Goal: Find specific page/section: Find specific page/section

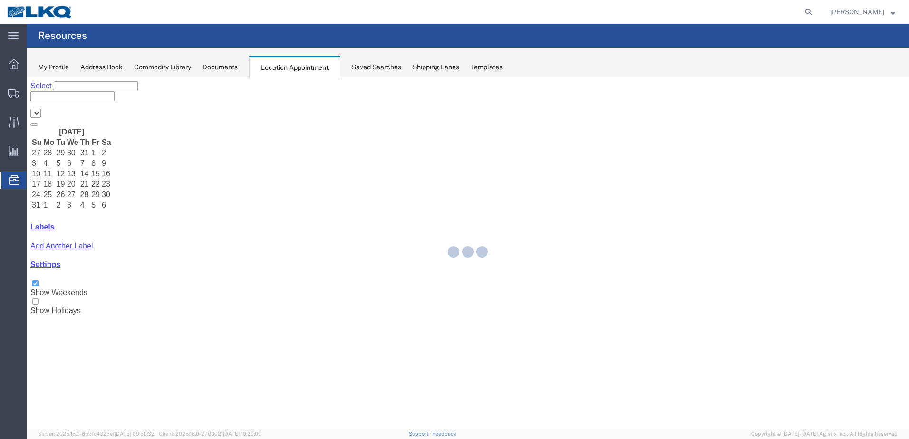
select select "28018"
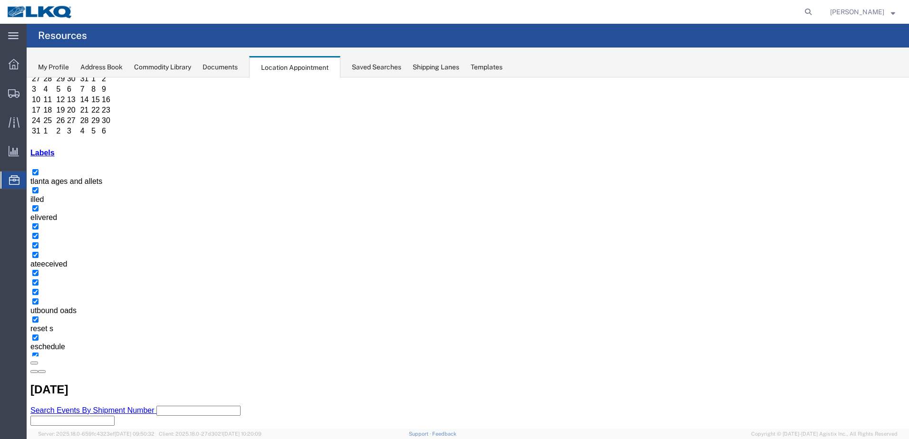
scroll to position [91, 0]
